Goal: Use online tool/utility: Utilize a website feature to perform a specific function

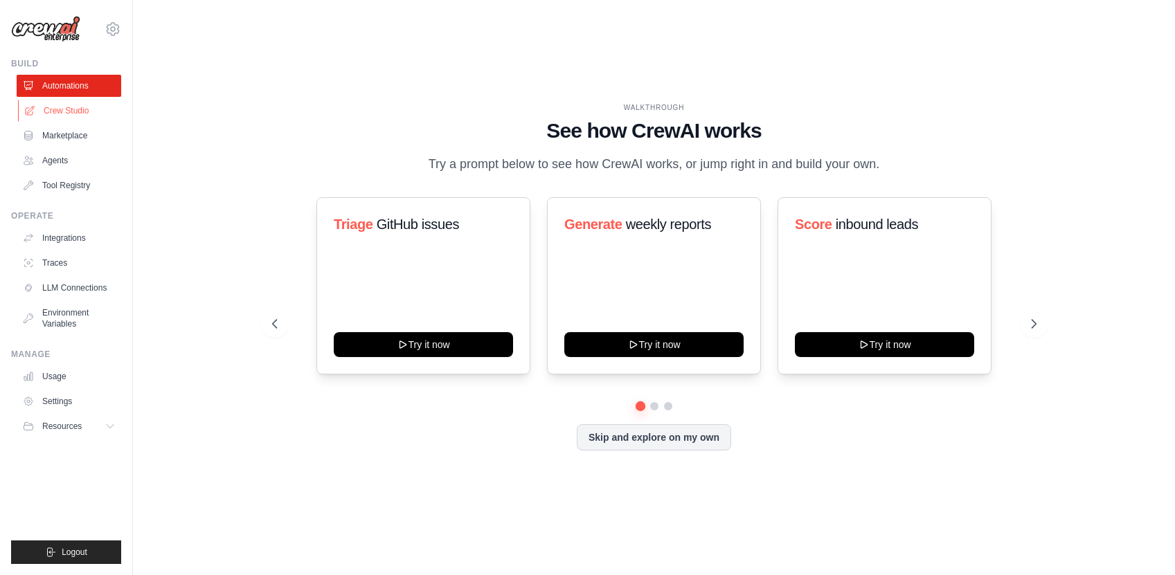
click at [67, 116] on link "Crew Studio" at bounding box center [70, 111] width 105 height 22
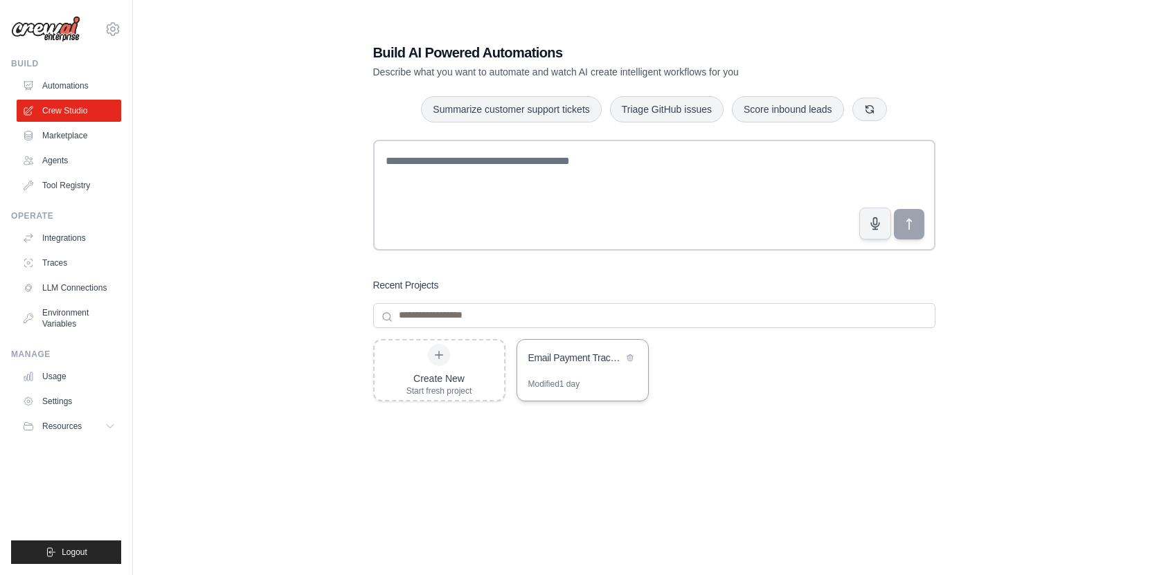
click at [572, 367] on div "Email Payment Tracker with Document Archive" at bounding box center [582, 359] width 131 height 39
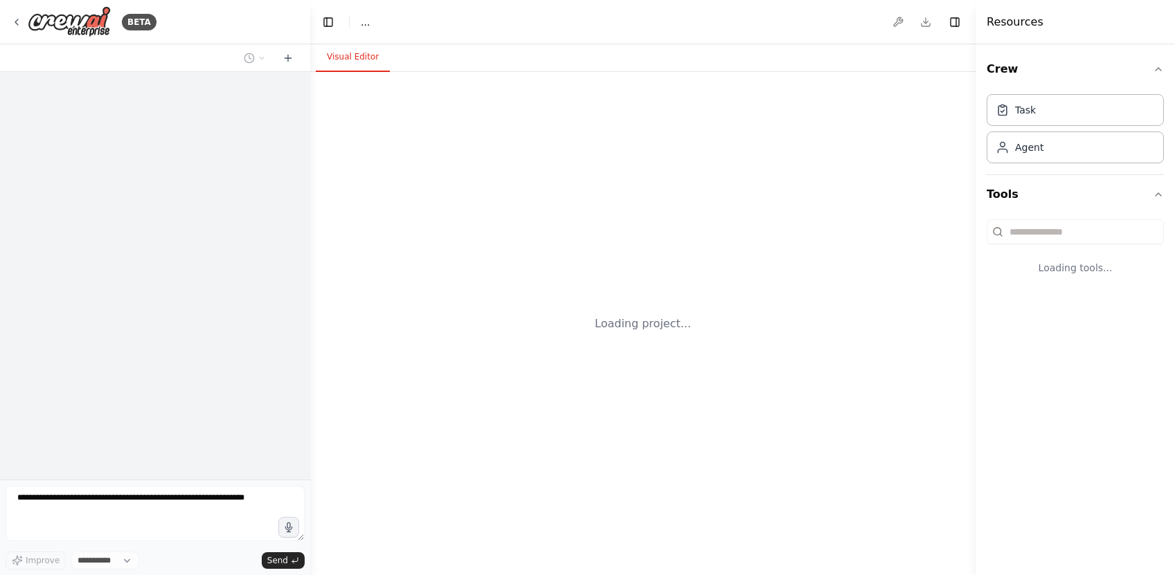
select select "****"
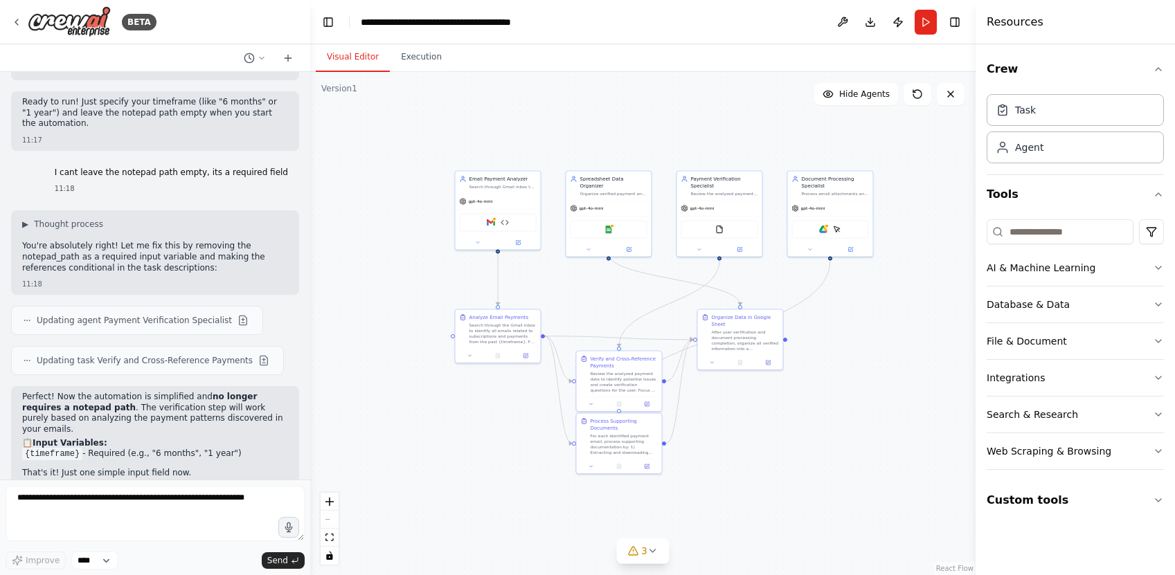
scroll to position [6810, 0]
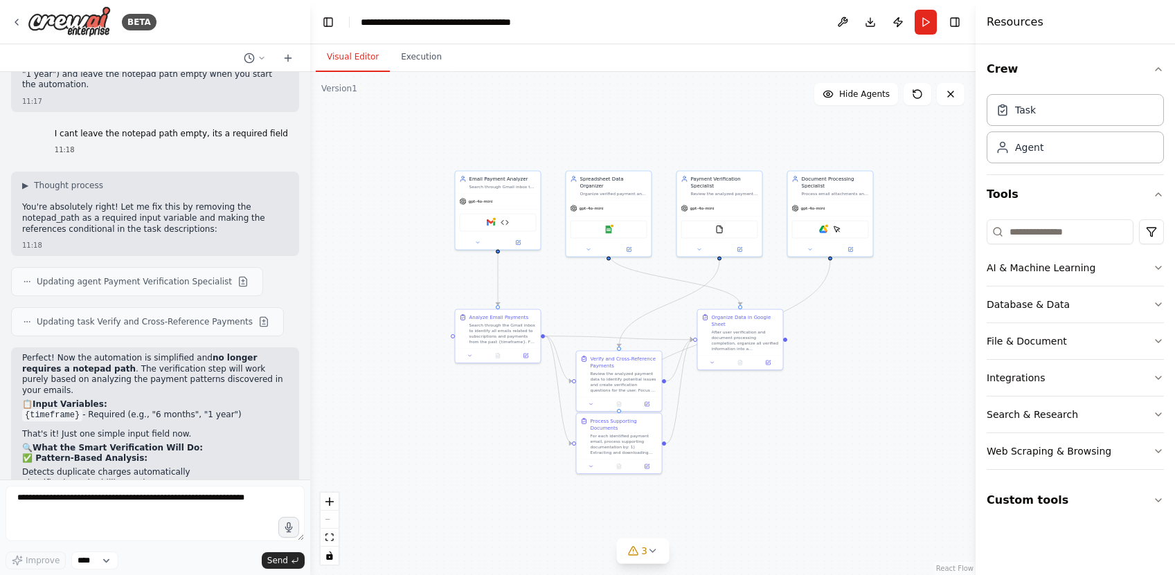
drag, startPoint x: 680, startPoint y: 340, endPoint x: 629, endPoint y: 287, distance: 73.5
click at [629, 287] on div ".deletable-edge-delete-btn { width: 20px; height: 20px; border: 0px solid #ffff…" at bounding box center [642, 323] width 665 height 503
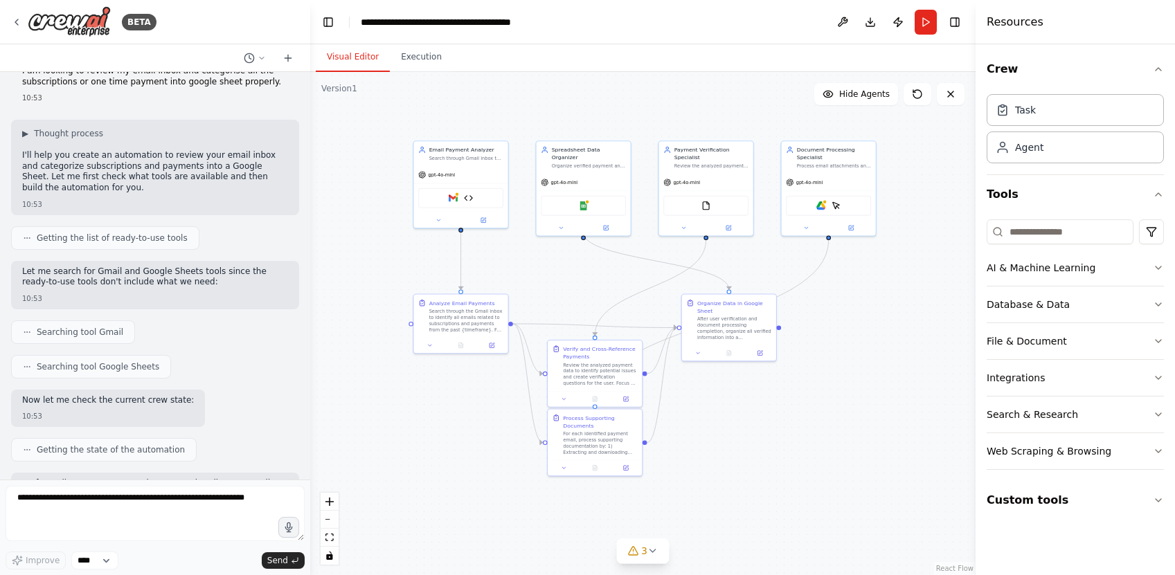
scroll to position [0, 0]
